Goal: Book appointment/travel/reservation

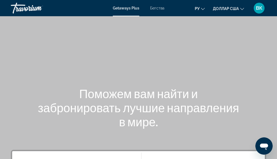
click at [162, 6] on font "Бегства" at bounding box center [157, 8] width 14 height 4
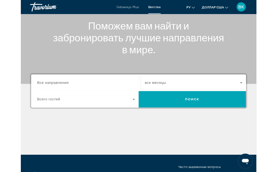
scroll to position [63, 0]
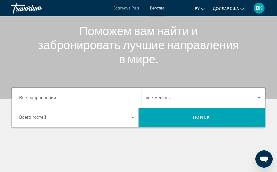
click at [38, 96] on span "Все направления" at bounding box center [37, 98] width 37 height 5
click at [38, 96] on input "Destination Все направления" at bounding box center [76, 98] width 115 height 6
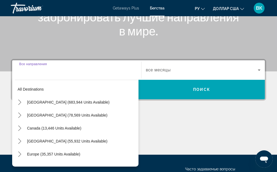
scroll to position [132, 0]
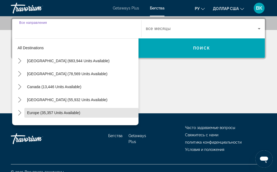
click at [62, 112] on span "Europe (35,357 units available)" at bounding box center [53, 113] width 53 height 4
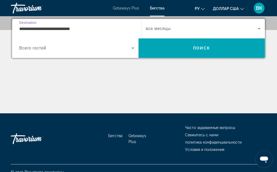
click at [135, 45] on icon "Search widget" at bounding box center [133, 48] width 6 height 6
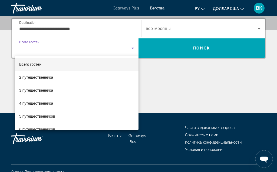
scroll to position [0, 0]
click at [92, 24] on div at bounding box center [138, 86] width 277 height 172
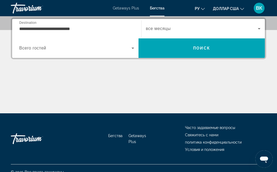
click at [99, 26] on input "**********" at bounding box center [76, 29] width 115 height 6
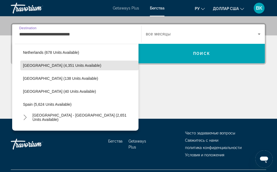
scroll to position [235, 0]
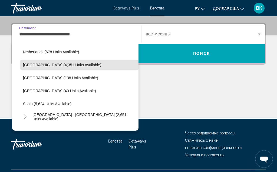
click at [50, 67] on span "[GEOGRAPHIC_DATA] (4,351 units available)" at bounding box center [62, 65] width 78 height 4
type input "**********"
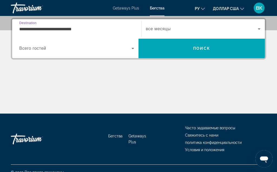
scroll to position [132, 0]
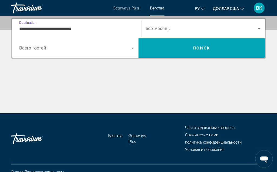
click at [130, 46] on icon "Search widget" at bounding box center [133, 48] width 6 height 6
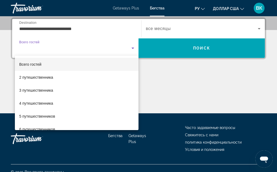
click at [170, 84] on div at bounding box center [138, 86] width 277 height 172
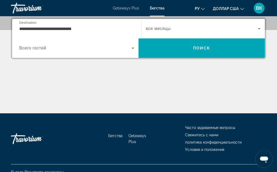
click at [259, 28] on icon "Search widget" at bounding box center [259, 28] width 6 height 6
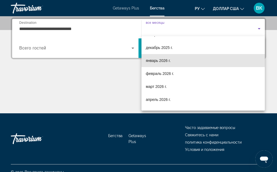
scroll to position [37, 0]
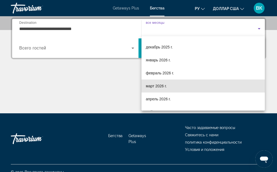
click at [157, 85] on font "март 2026 г." at bounding box center [156, 86] width 21 height 4
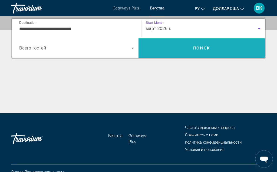
click at [209, 46] on span "Поиск" at bounding box center [201, 48] width 17 height 4
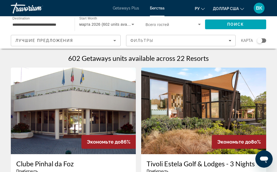
click at [66, 21] on input "**********" at bounding box center [39, 24] width 55 height 6
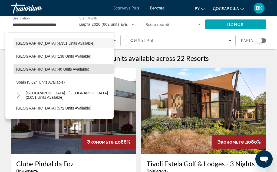
scroll to position [247, 0]
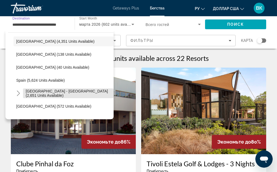
click at [76, 93] on span "[GEOGRAPHIC_DATA] - [GEOGRAPHIC_DATA] (2,651 units available)" at bounding box center [68, 93] width 85 height 9
type input "**********"
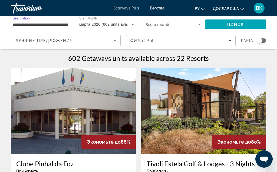
click at [231, 17] on div "Поиск" at bounding box center [238, 24] width 67 height 16
click at [230, 23] on span "Поиск" at bounding box center [235, 24] width 17 height 4
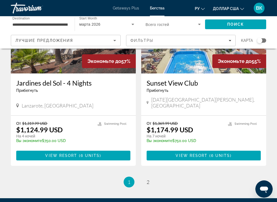
scroll to position [1032, 0]
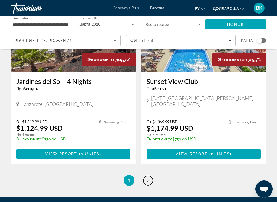
click at [149, 159] on span "2" at bounding box center [148, 181] width 3 height 6
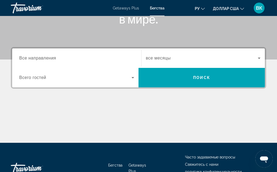
scroll to position [100, 0]
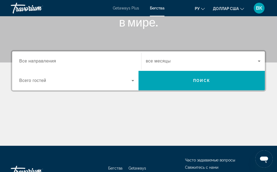
click at [101, 57] on div "Search widget" at bounding box center [76, 61] width 115 height 15
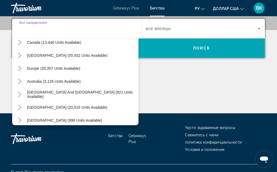
scroll to position [44, 0]
click at [126, 52] on span "Select destination: Caribbean & Atlantic Islands (55,932 units available)" at bounding box center [81, 56] width 114 height 13
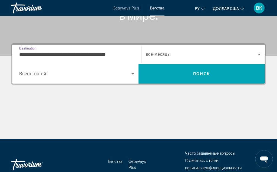
click at [118, 52] on input "**********" at bounding box center [76, 55] width 115 height 6
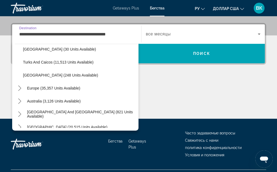
scroll to position [213, 0]
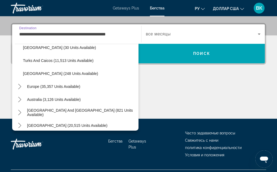
click at [70, 84] on span "Europe (35,357 units available)" at bounding box center [53, 86] width 53 height 4
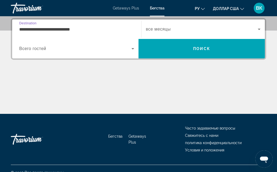
scroll to position [132, 0]
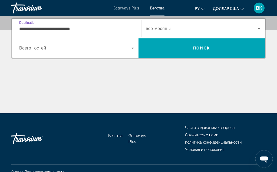
click at [120, 26] on input "**********" at bounding box center [76, 29] width 115 height 6
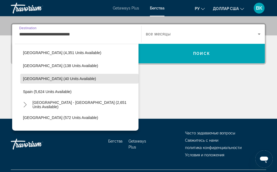
scroll to position [429, 0]
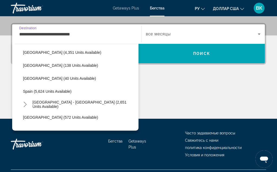
click at [92, 103] on span "[GEOGRAPHIC_DATA] - [GEOGRAPHIC_DATA] (2,651 units available)" at bounding box center [83, 104] width 103 height 9
type input "**********"
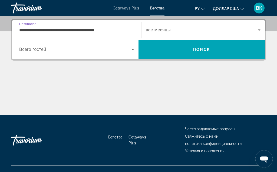
scroll to position [132, 0]
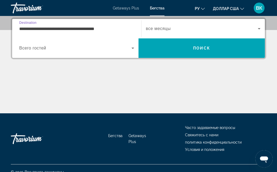
click at [254, 28] on span "Search widget" at bounding box center [202, 29] width 112 height 6
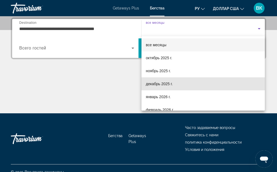
click at [166, 83] on font "декабрь 2025 г." at bounding box center [159, 84] width 27 height 4
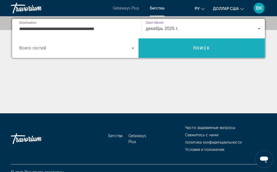
click at [207, 44] on span "Search" at bounding box center [202, 48] width 126 height 13
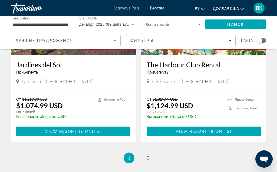
scroll to position [1053, 0]
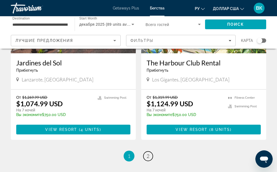
click at [145, 152] on link "page 2" at bounding box center [147, 156] width 9 height 9
